Goal: Find specific page/section

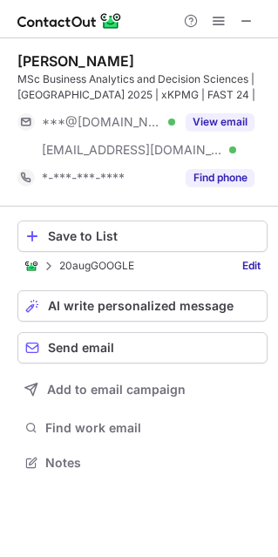
scroll to position [450, 278]
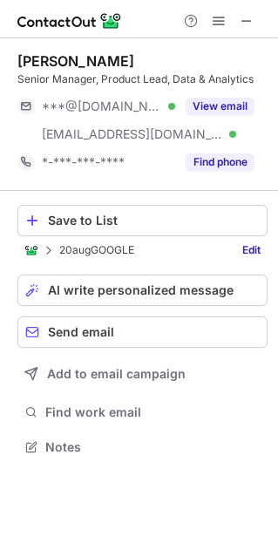
scroll to position [434, 278]
click at [247, 19] on span at bounding box center [247, 21] width 14 height 14
